Goal: Task Accomplishment & Management: Use online tool/utility

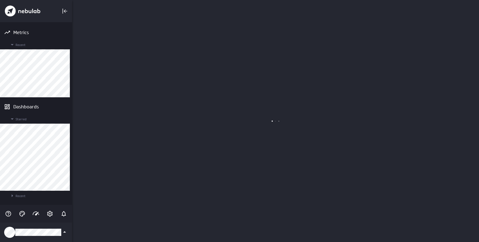
scroll to position [242, 408]
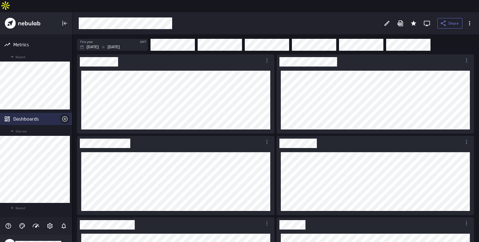
click at [64, 116] on icon "Create a dashboard" at bounding box center [65, 119] width 7 height 7
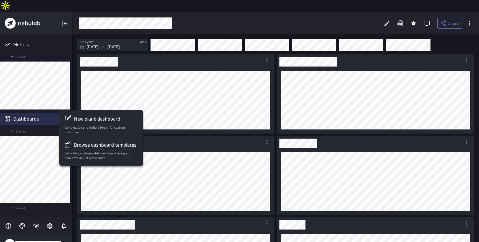
click at [64, 107] on div at bounding box center [239, 121] width 479 height 242
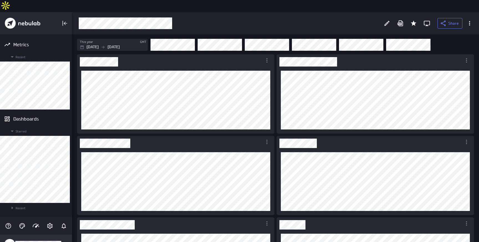
click at [32, 235] on div "Klipfolio Account" at bounding box center [36, 244] width 72 height 19
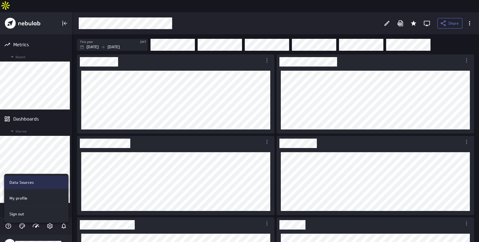
click at [37, 187] on div "Data Sources" at bounding box center [36, 182] width 64 height 13
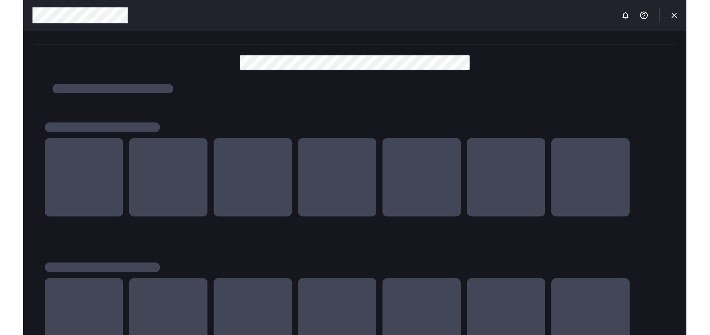
scroll to position [242, 480]
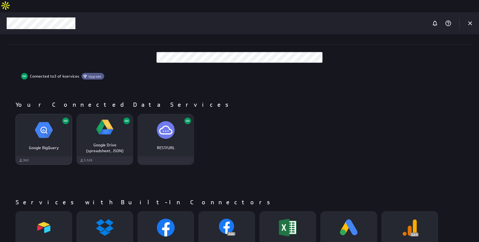
click at [53, 145] on p "Google BigQuery" at bounding box center [44, 148] width 44 height 6
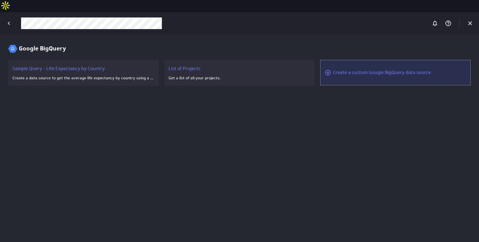
click at [386, 69] on div "Create a custom Google BigQuery data source" at bounding box center [383, 72] width 98 height 7
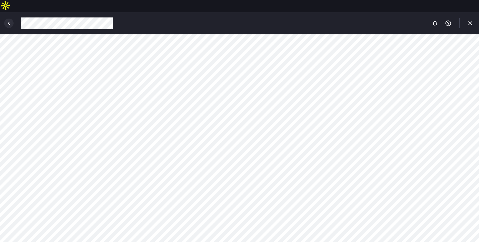
click at [10, 20] on icon "Back" at bounding box center [9, 23] width 7 height 7
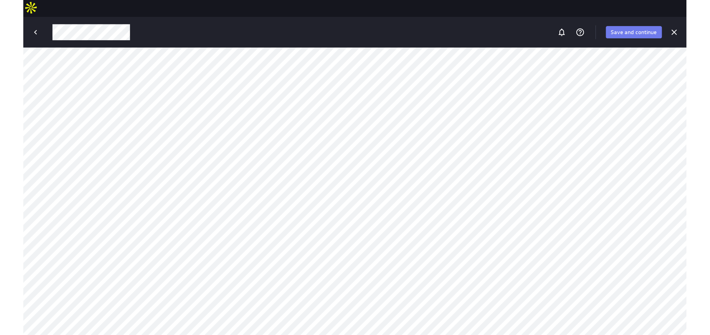
scroll to position [335, 711]
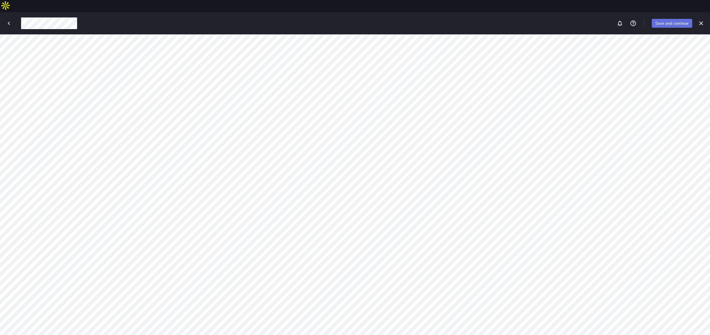
click at [479, 21] on span "Save and continue" at bounding box center [672, 23] width 33 height 5
